Goal: Download file/media

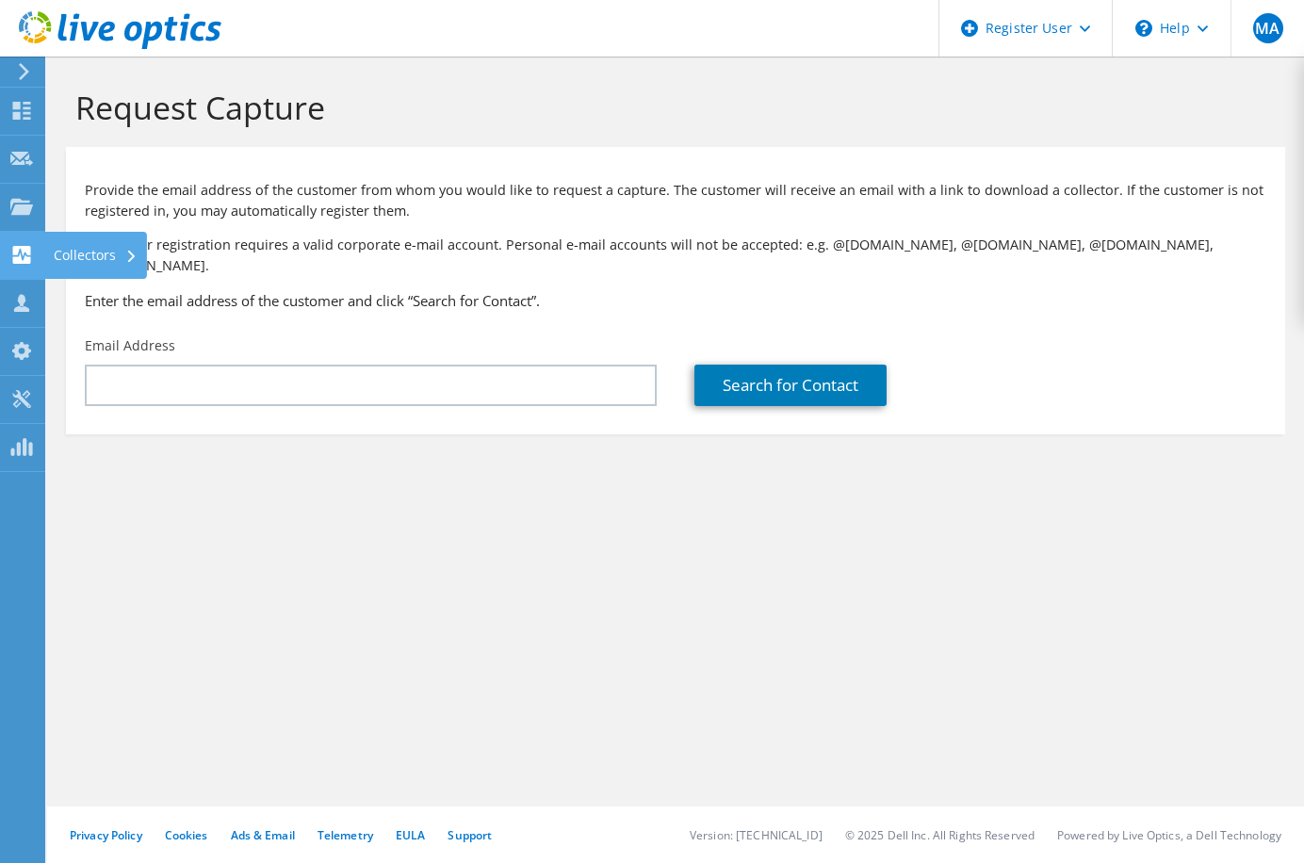
click at [21, 253] on icon at bounding box center [21, 255] width 23 height 18
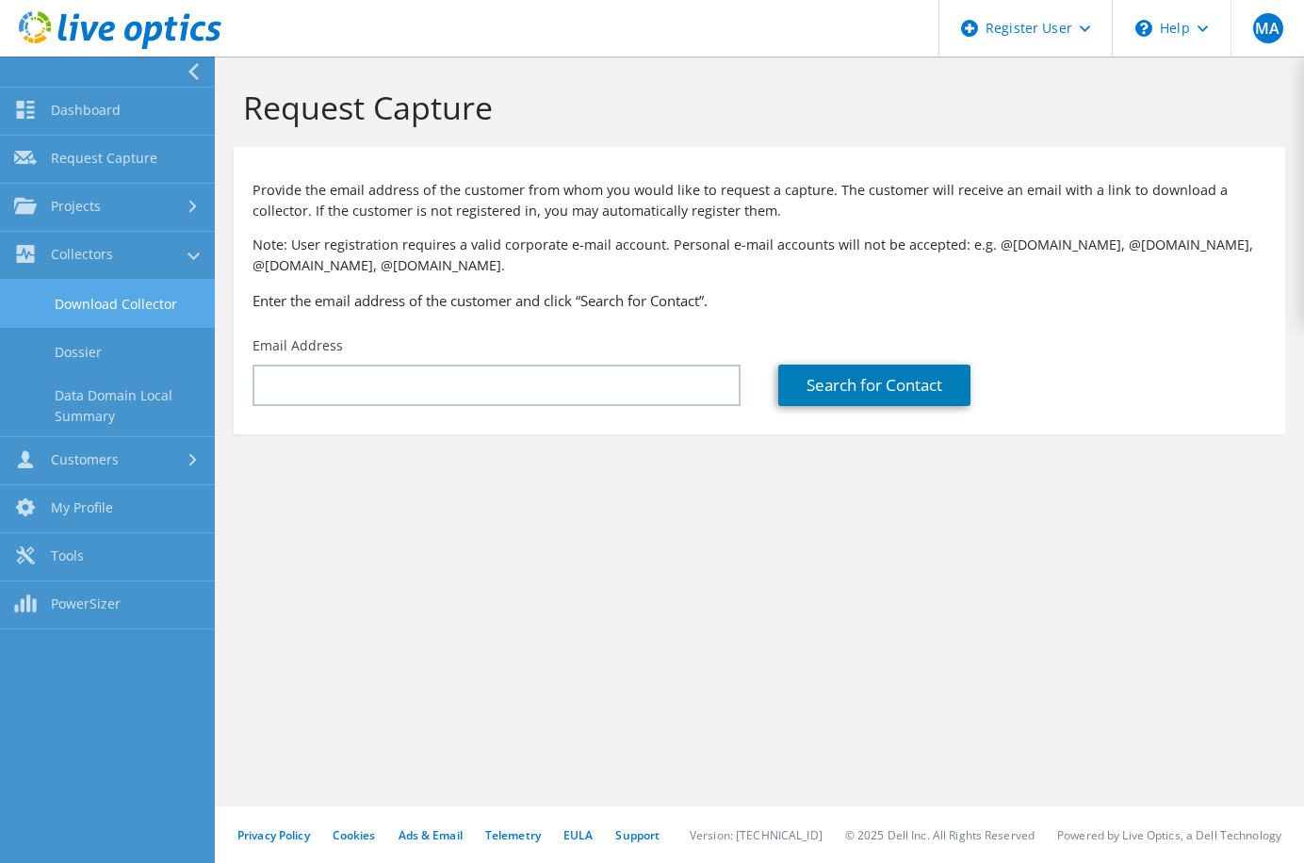
click at [114, 295] on link "Download Collector" at bounding box center [107, 304] width 215 height 48
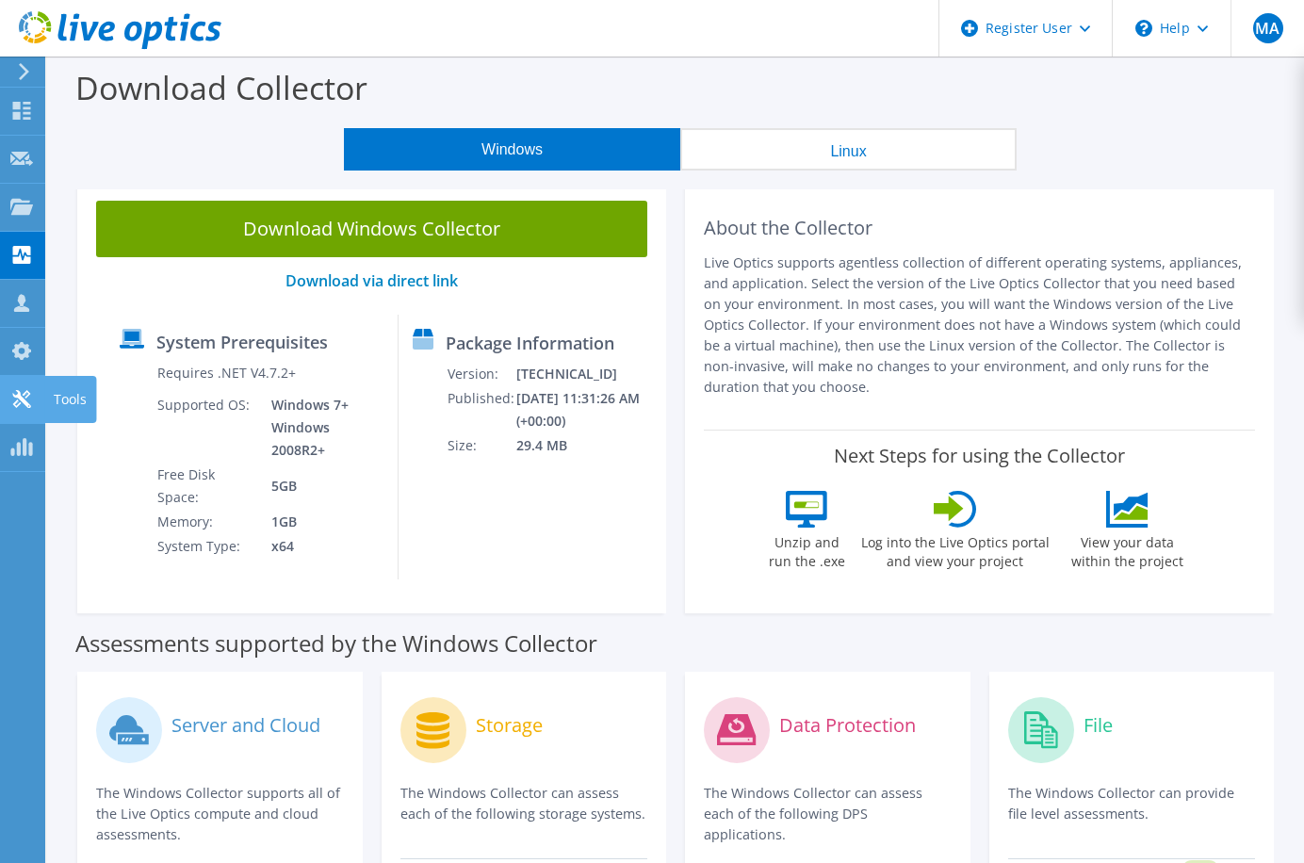
click at [19, 400] on icon at bounding box center [21, 399] width 23 height 18
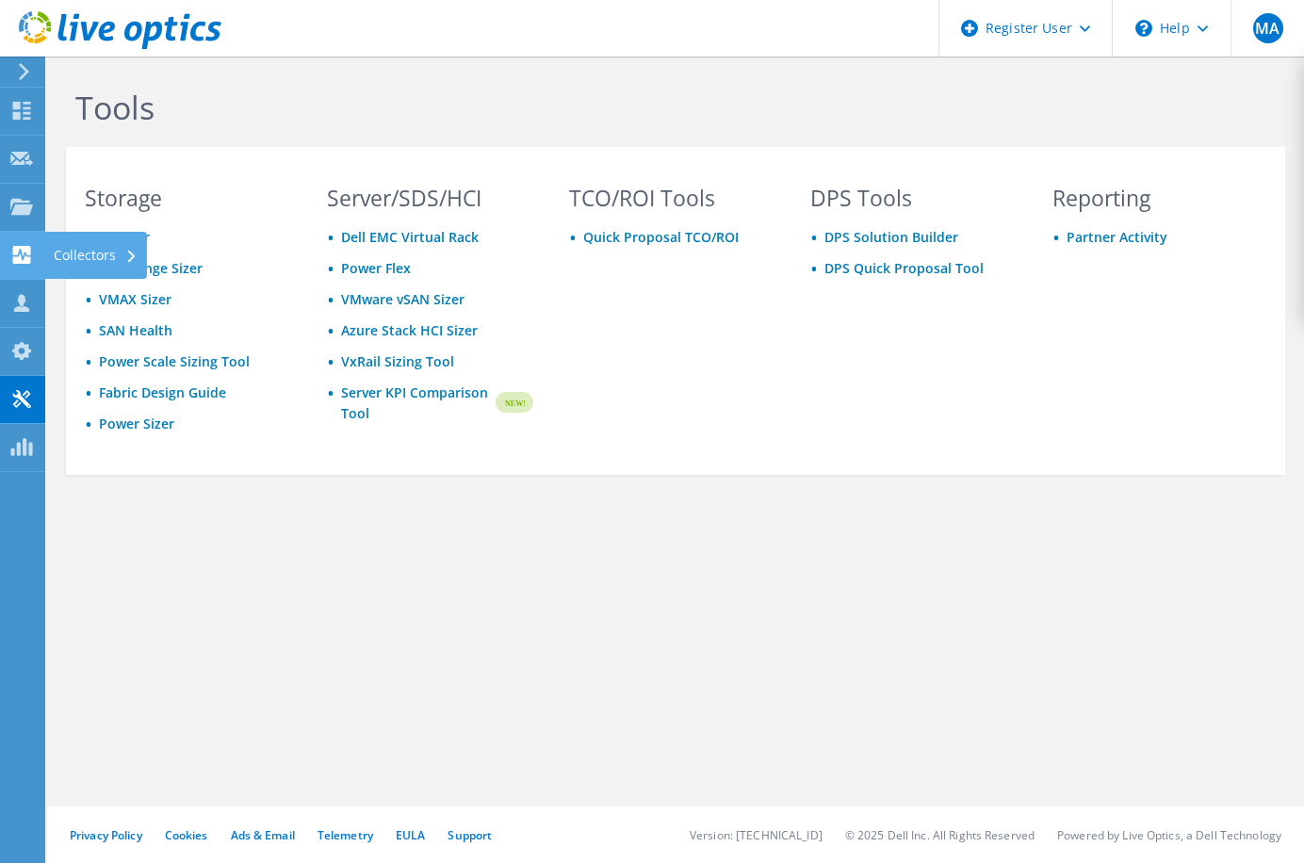
click at [17, 257] on use at bounding box center [22, 255] width 18 height 18
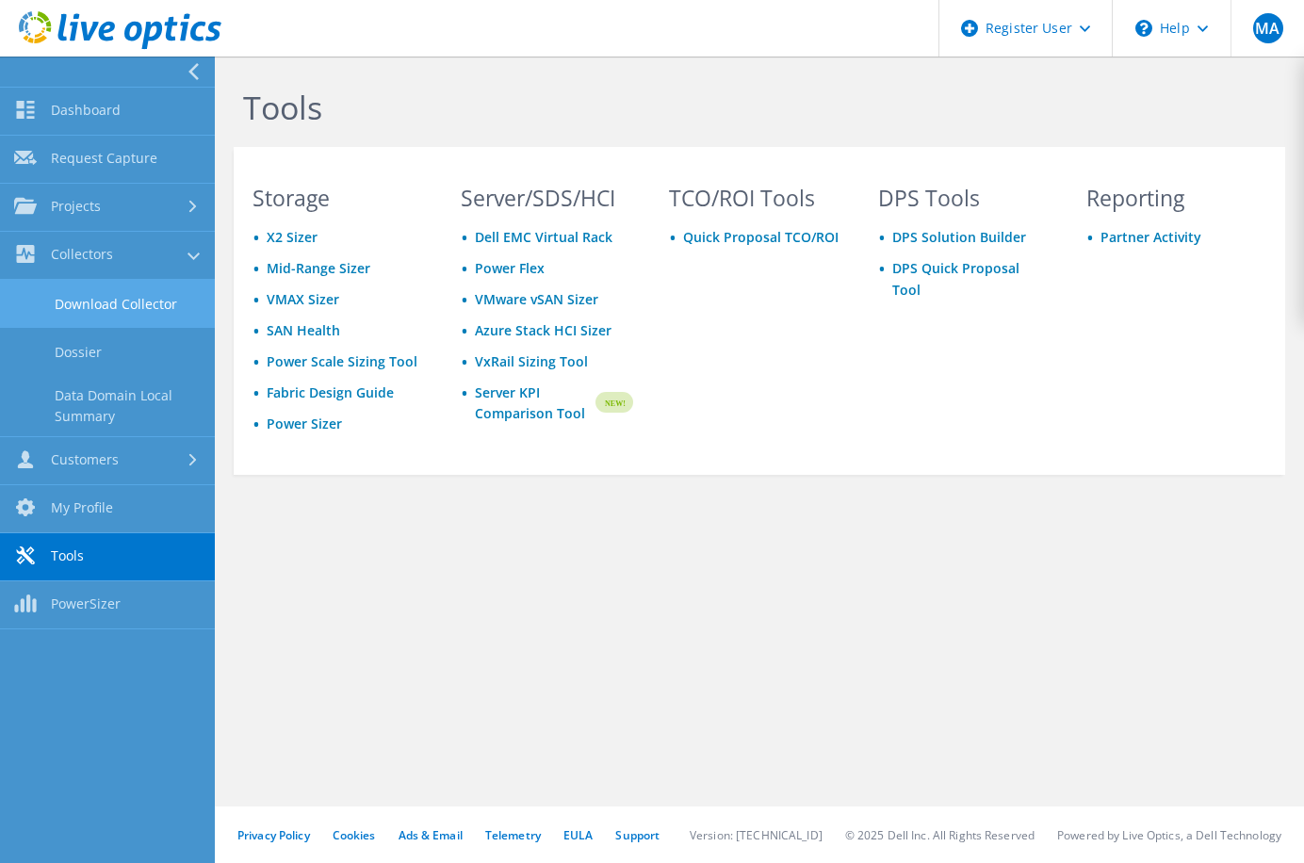
click at [110, 296] on link "Download Collector" at bounding box center [107, 304] width 215 height 48
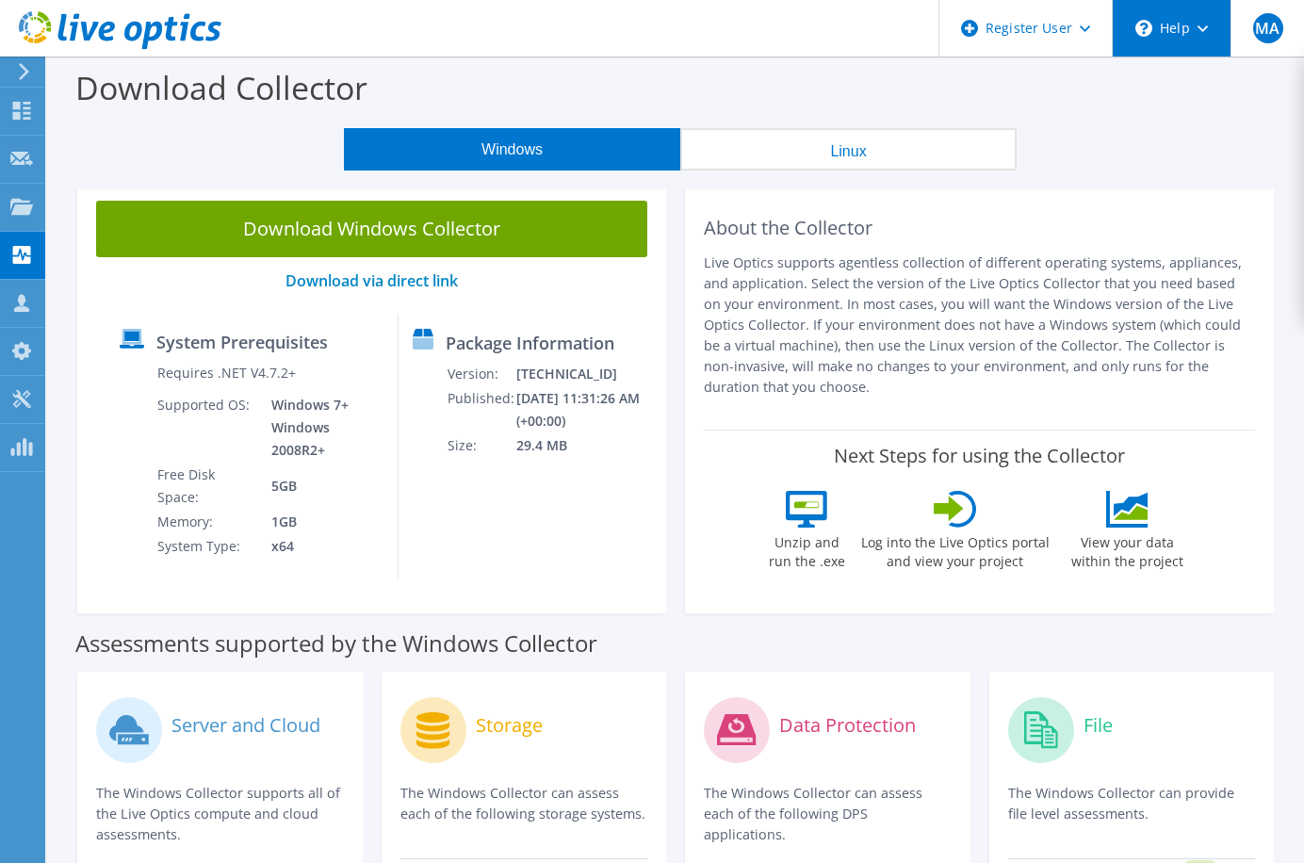
click at [1201, 37] on div "\n Help" at bounding box center [1171, 28] width 119 height 57
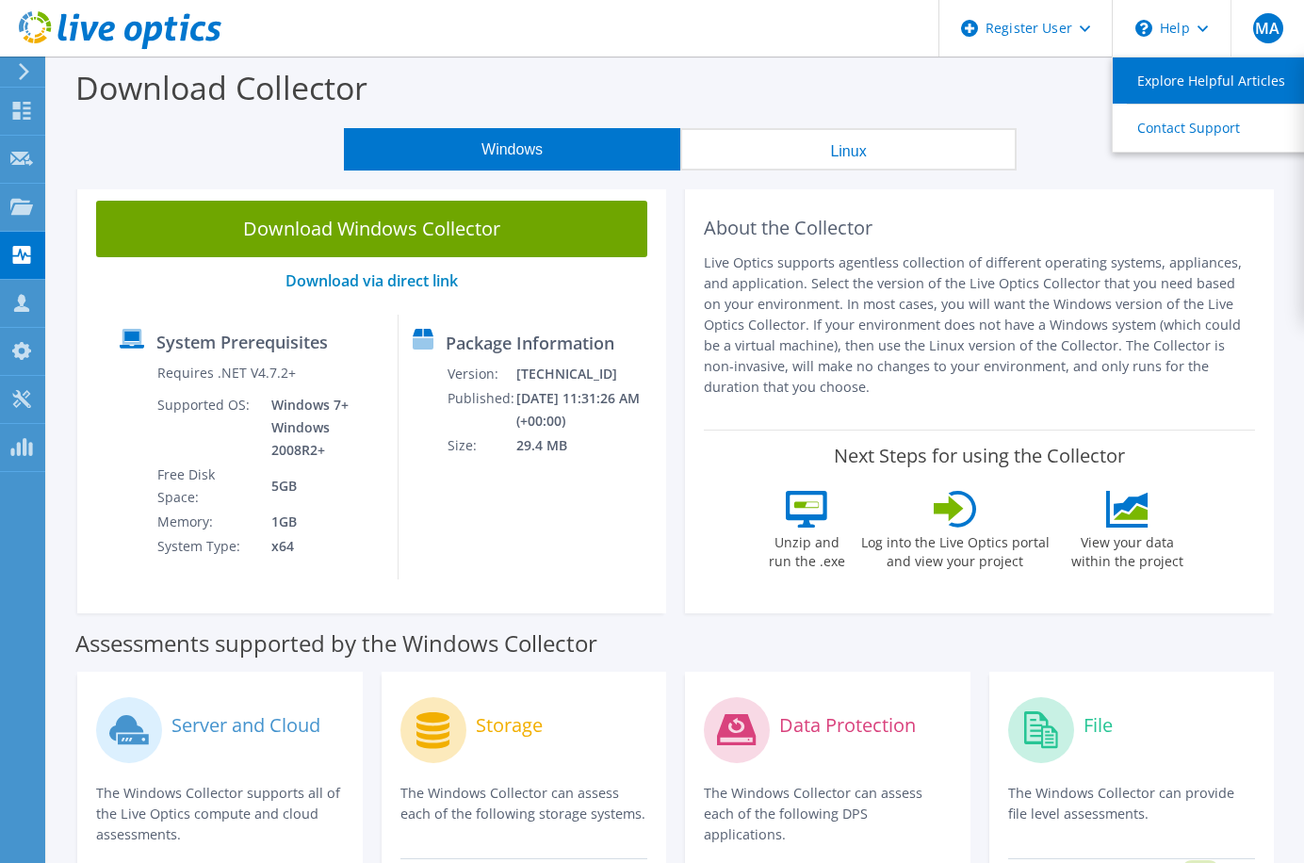
click at [1178, 80] on link "Explore Helpful Articles" at bounding box center [1218, 80] width 210 height 46
